Goal: Task Accomplishment & Management: Complete application form

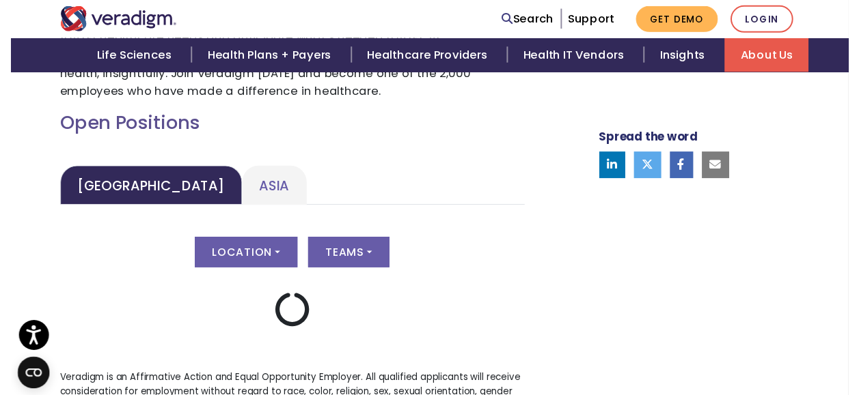
scroll to position [615, 0]
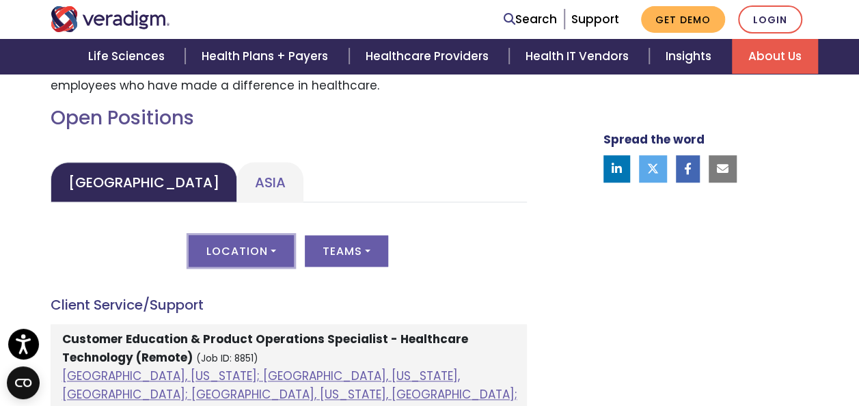
click at [221, 260] on button "Location" at bounding box center [241, 250] width 105 height 31
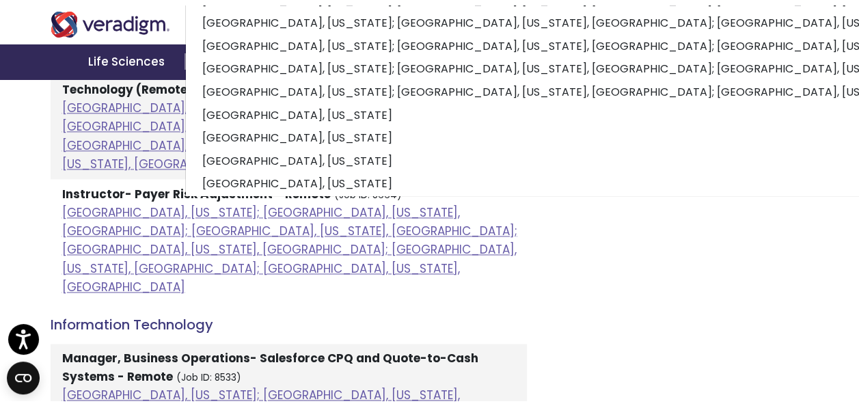
scroll to position [68, 0]
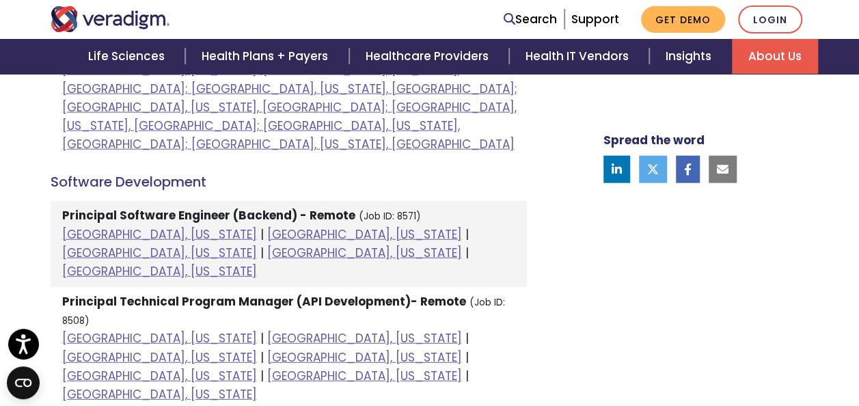
scroll to position [1639, 0]
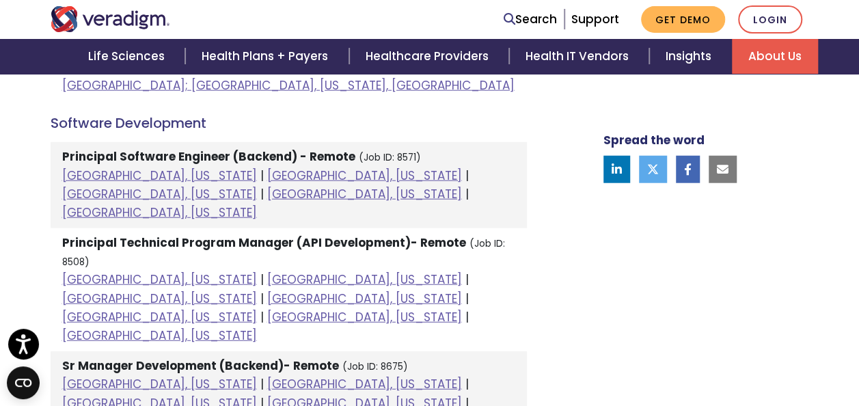
drag, startPoint x: 442, startPoint y: 336, endPoint x: 48, endPoint y: 214, distance: 412.4
drag, startPoint x: 48, startPoint y: 214, endPoint x: 29, endPoint y: 193, distance: 29.0
drag, startPoint x: 228, startPoint y: 158, endPoint x: 54, endPoint y: 121, distance: 178.0
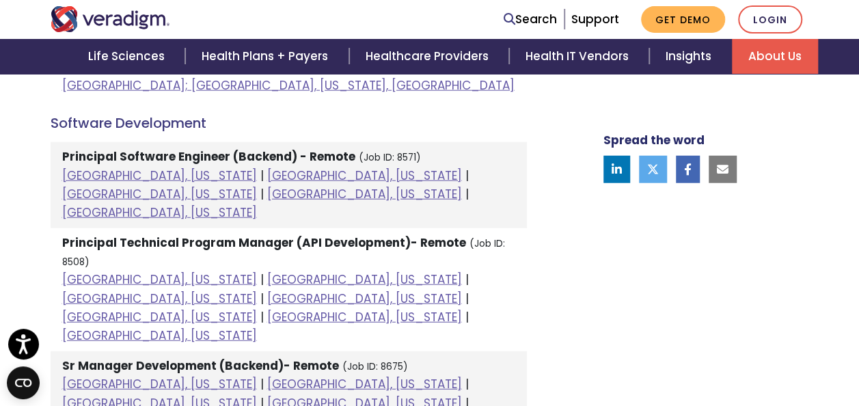
click at [54, 351] on li "Sr Manager Development (Backend)- Remote (Job ID: 8675) [GEOGRAPHIC_DATA], [US_…" at bounding box center [289, 394] width 476 height 86
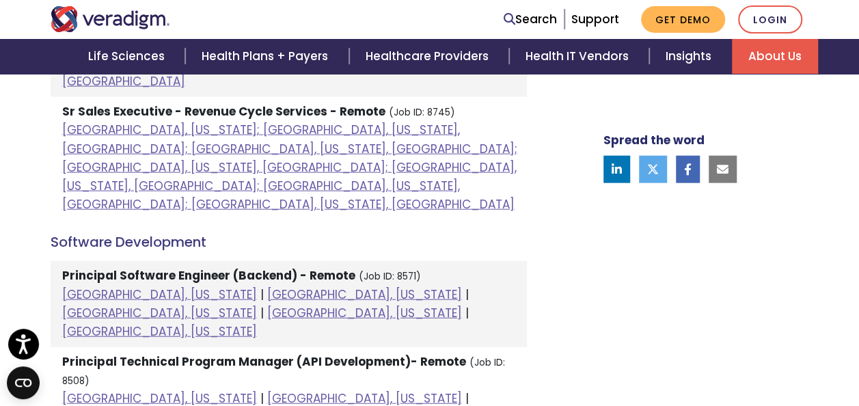
scroll to position [1434, 0]
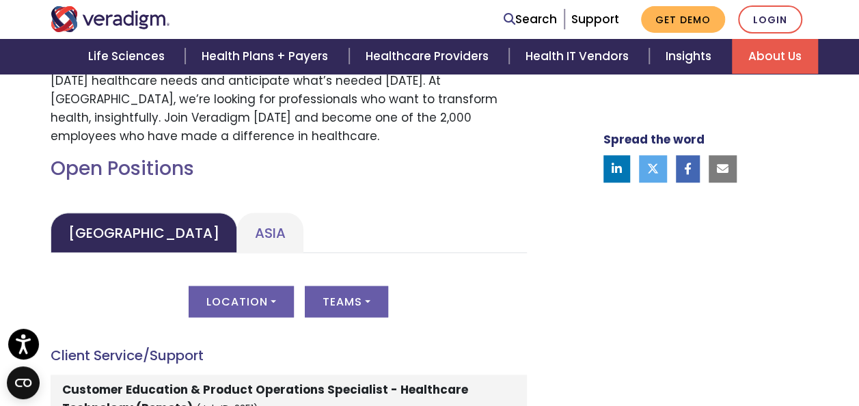
scroll to position [546, 0]
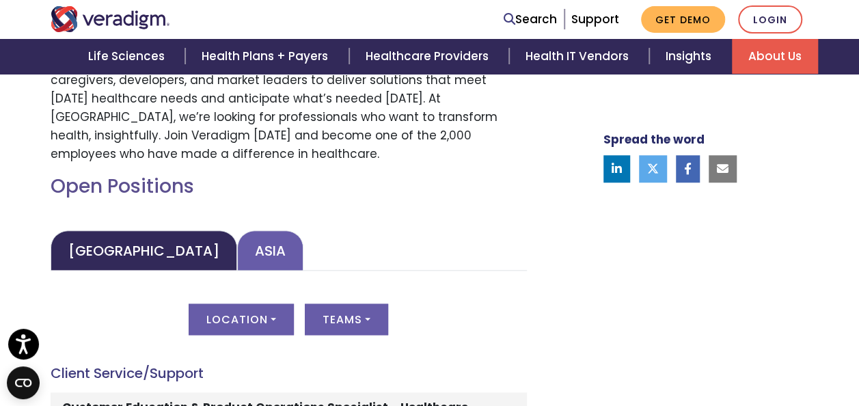
click at [237, 255] on link "Asia" at bounding box center [270, 250] width 66 height 40
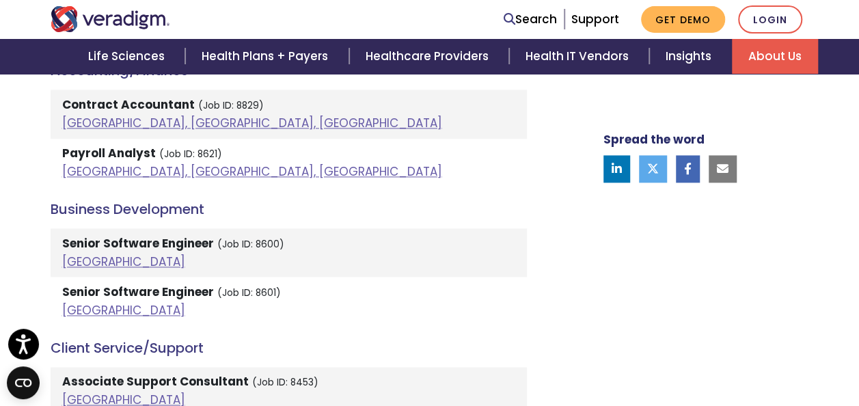
scroll to position [820, 0]
